Goal: Navigation & Orientation: Find specific page/section

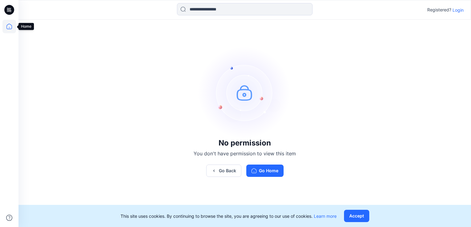
click at [7, 26] on icon at bounding box center [9, 27] width 14 height 14
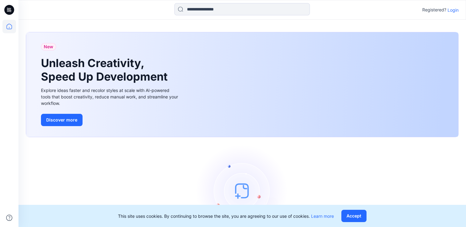
click at [10, 12] on icon at bounding box center [11, 12] width 2 height 0
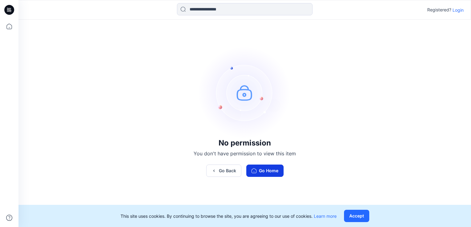
click at [276, 172] on button "Go Home" at bounding box center [264, 171] width 37 height 12
